Goal: Information Seeking & Learning: Compare options

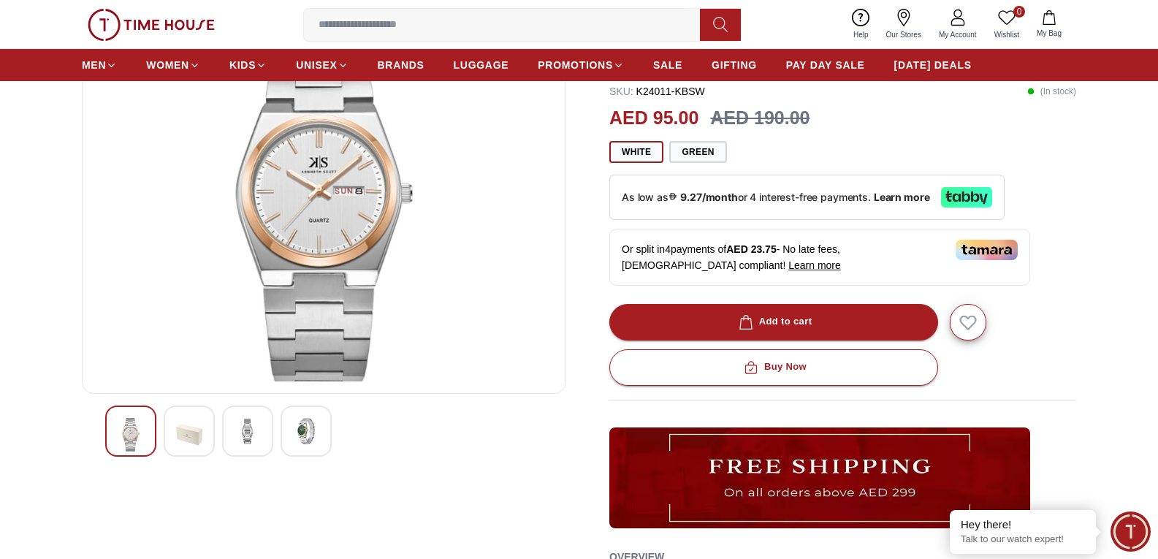
scroll to position [146, 0]
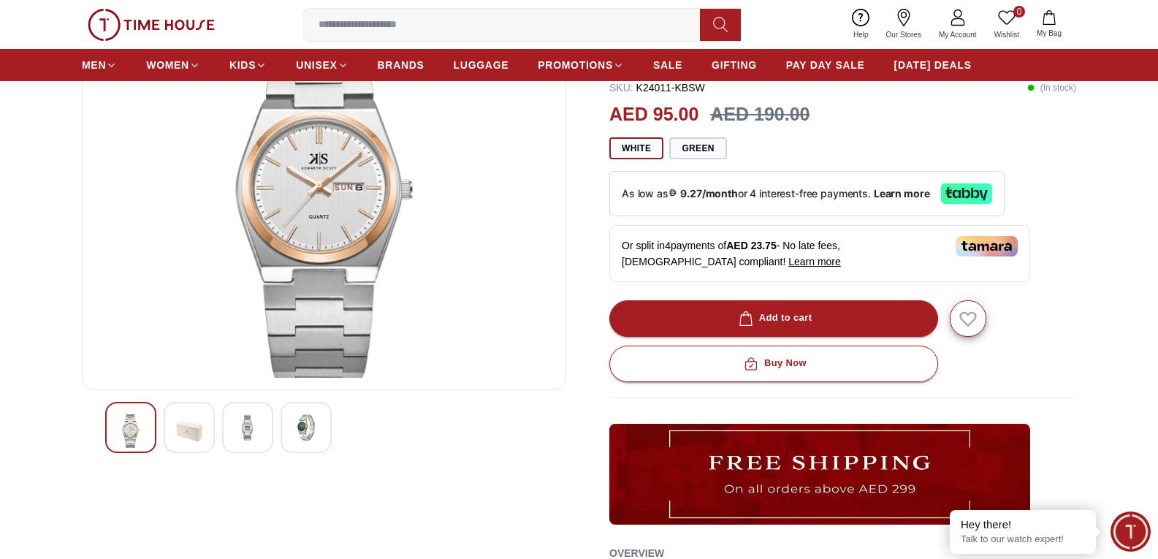
click at [312, 420] on img at bounding box center [306, 427] width 26 height 26
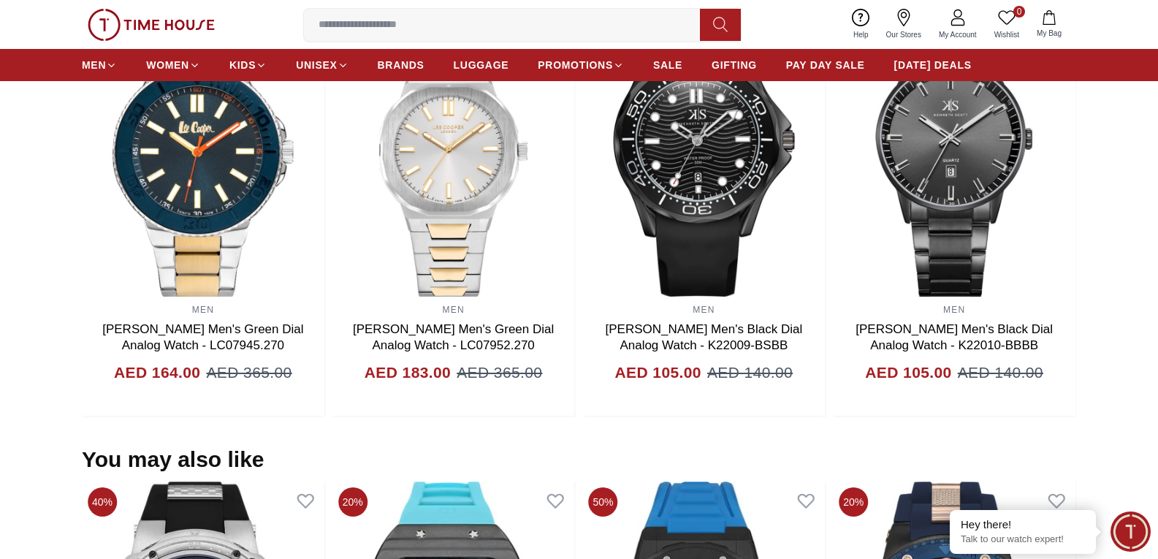
scroll to position [902, 0]
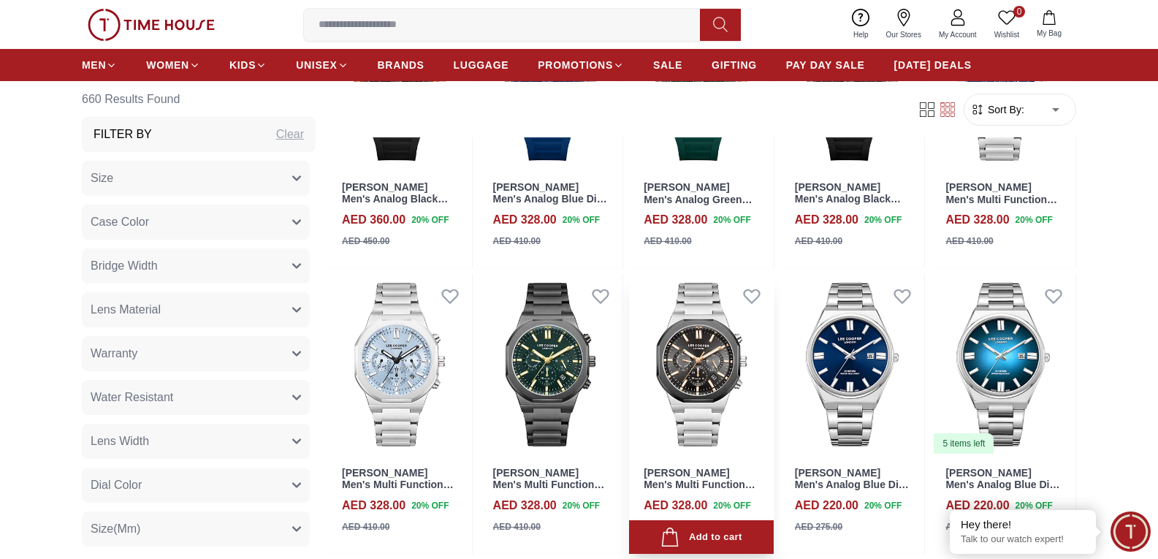
scroll to position [658, 0]
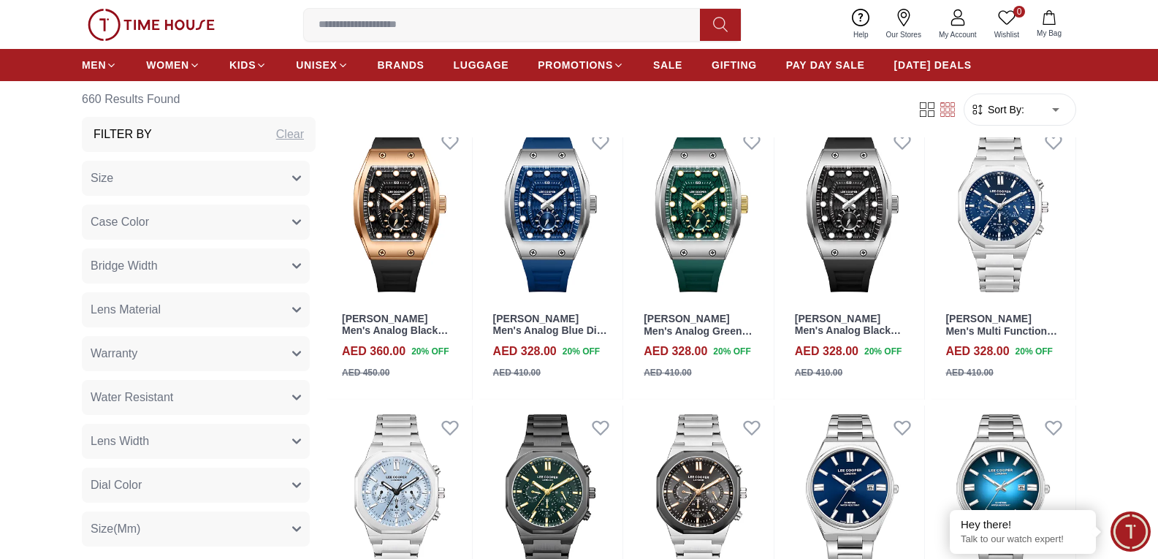
click at [1009, 113] on span "Sort By:" at bounding box center [1004, 109] width 39 height 15
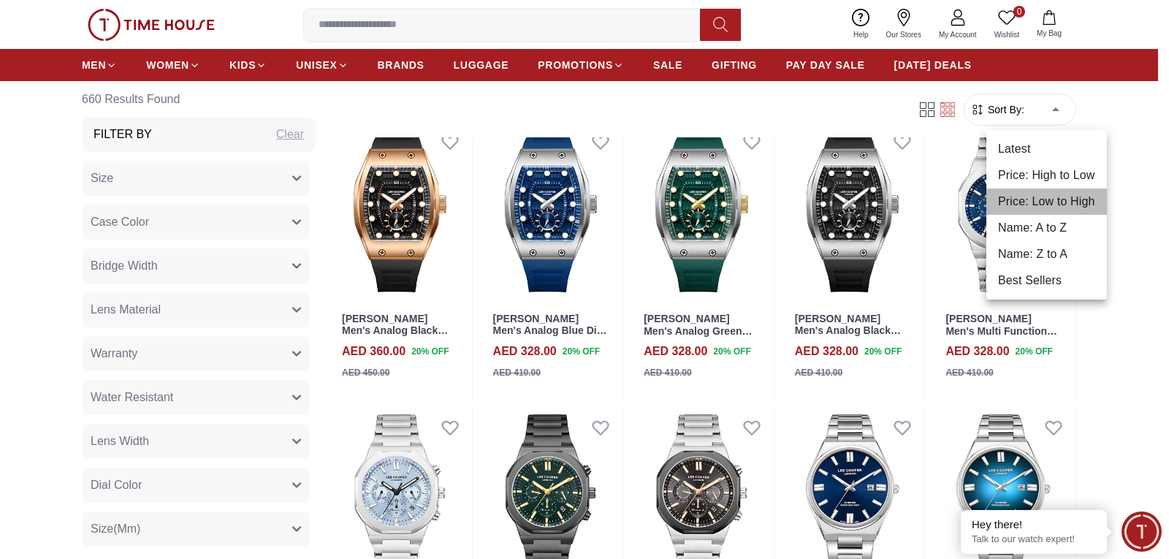
drag, startPoint x: 1041, startPoint y: 198, endPoint x: 1024, endPoint y: 200, distance: 17.0
click at [1041, 200] on li "Price: Low to High" at bounding box center [1047, 202] width 121 height 26
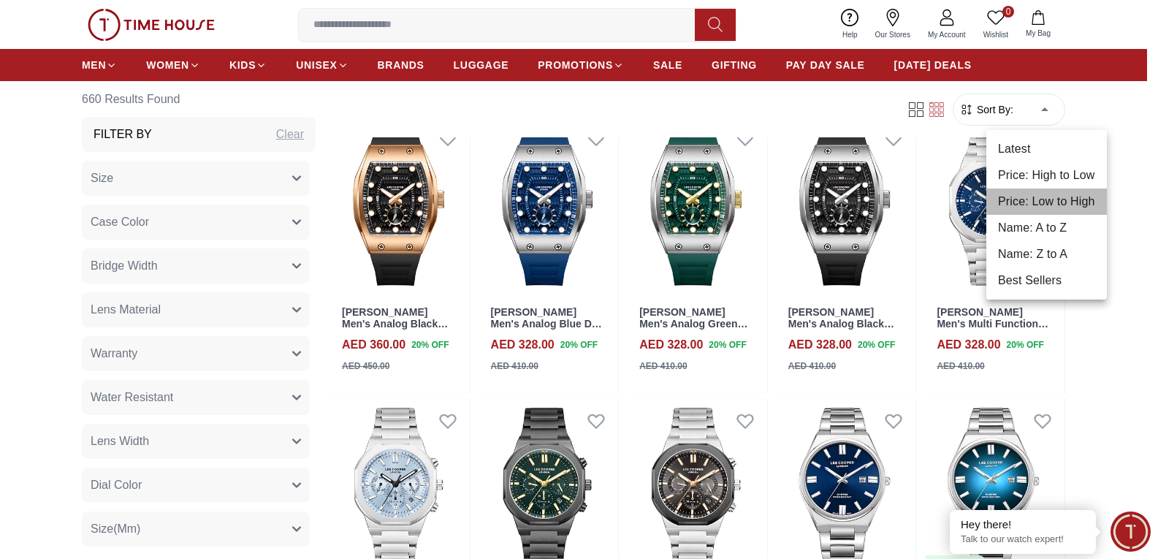
type input "*"
